Goal: Navigation & Orientation: Find specific page/section

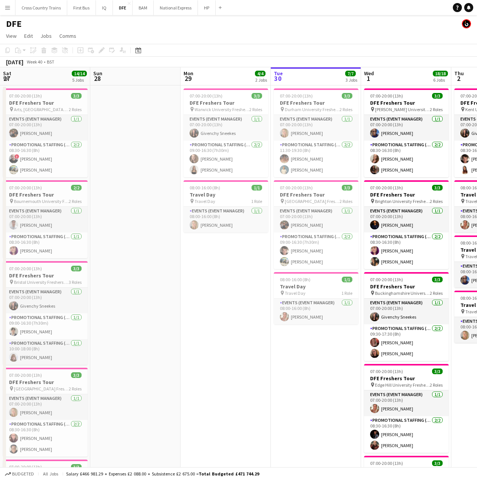
scroll to position [0, 181]
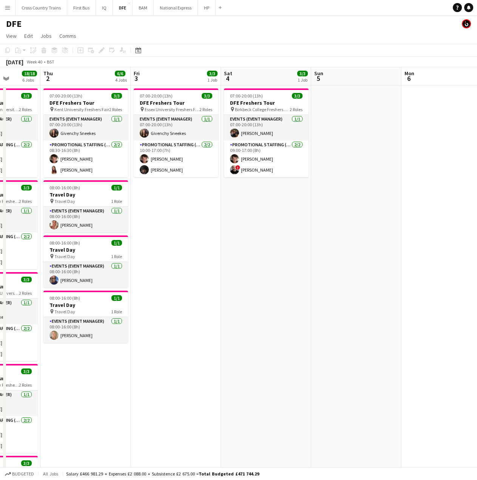
drag, startPoint x: 403, startPoint y: 274, endPoint x: 173, endPoint y: 239, distance: 233.1
click at [173, 239] on app-calendar-viewport "Mon 29 4/4 2 Jobs Tue 30 7/7 3 Jobs Wed 1 18/18 6 Jobs Thu 2 6/6 4 Jobs Fri 3 3…" at bounding box center [238, 413] width 477 height 692
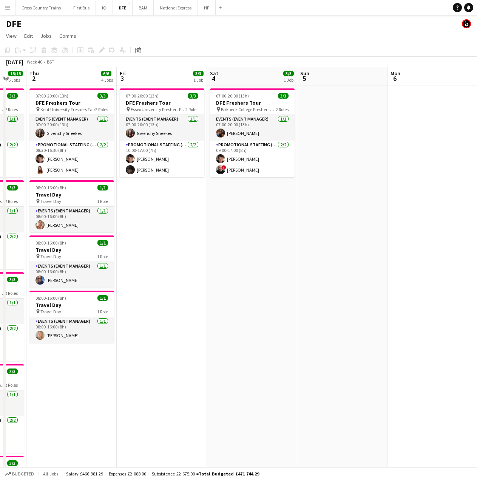
drag, startPoint x: 378, startPoint y: 253, endPoint x: 131, endPoint y: 210, distance: 251.1
click at [139, 213] on app-calendar-viewport "Mon 29 4/4 2 Jobs Tue 30 7/7 3 Jobs Wed 1 18/18 6 Jobs Thu 2 6/6 4 Jobs Fri 3 3…" at bounding box center [238, 413] width 477 height 692
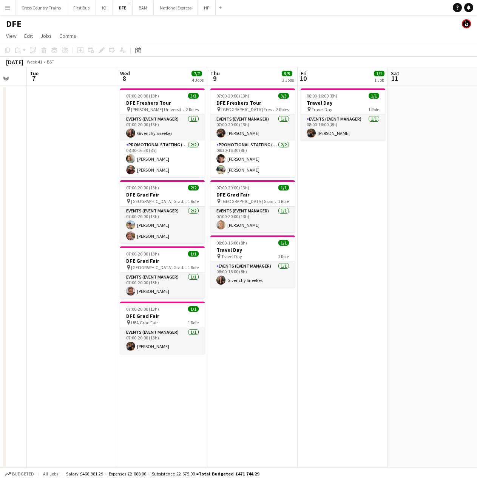
drag, startPoint x: 237, startPoint y: 261, endPoint x: 50, endPoint y: 196, distance: 198.1
click at [0, 189] on html "Menu Boards Boards Boards All jobs Status Workforce Workforce My Workforce Recr…" at bounding box center [238, 386] width 477 height 772
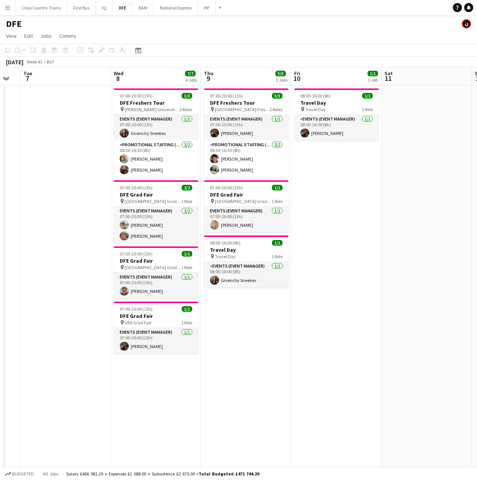
drag, startPoint x: 404, startPoint y: 240, endPoint x: 70, endPoint y: 214, distance: 335.0
click at [70, 214] on app-calendar-viewport "Fri 3 3/3 1 Job Sat 4 3/3 1 Job Sun 5 Mon 6 Tue 7 Wed 8 7/7 4 Jobs Thu 9 5/5 3 …" at bounding box center [238, 413] width 477 height 692
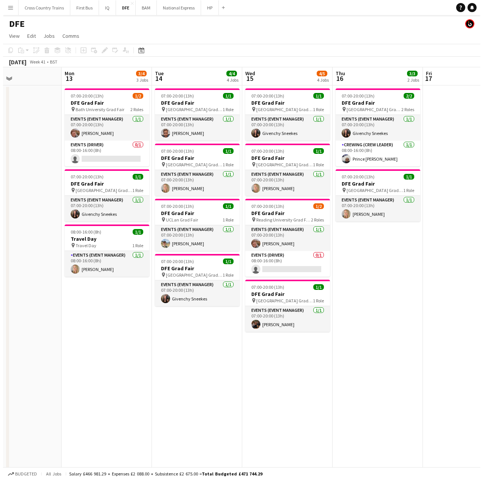
scroll to position [0, 214]
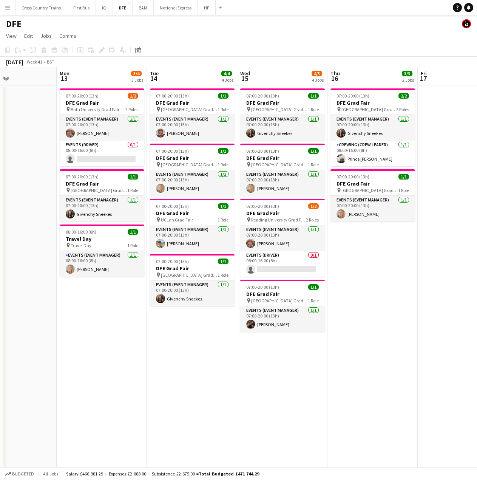
drag, startPoint x: 334, startPoint y: 319, endPoint x: 156, endPoint y: 290, distance: 180.4
click at [156, 290] on app-calendar-viewport "Fri 10 1/1 1 Job Sat 11 Sun 12 Mon 13 3/4 3 Jobs Tue 14 4/4 4 Jobs Wed 15 4/5 4…" at bounding box center [238, 413] width 477 height 692
click at [205, 11] on button "HP Close" at bounding box center [207, 7] width 18 height 15
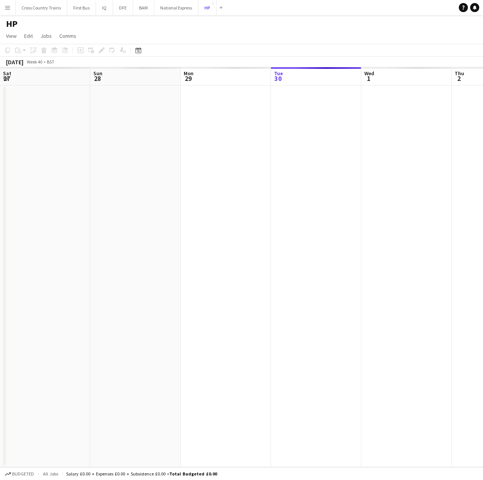
scroll to position [0, 181]
click at [8, 5] on app-icon "Menu" at bounding box center [8, 8] width 6 height 6
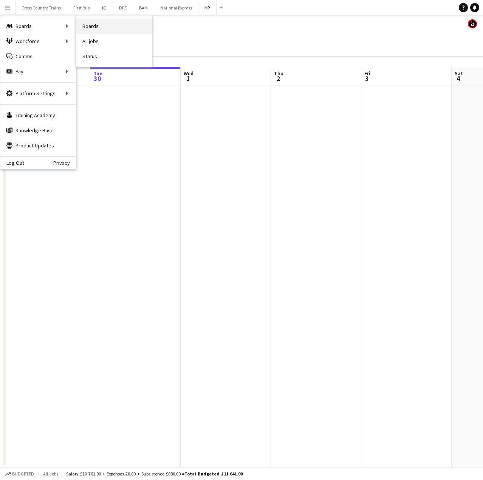
click at [102, 29] on link "Boards" at bounding box center [114, 26] width 76 height 15
